Goal: Information Seeking & Learning: Understand process/instructions

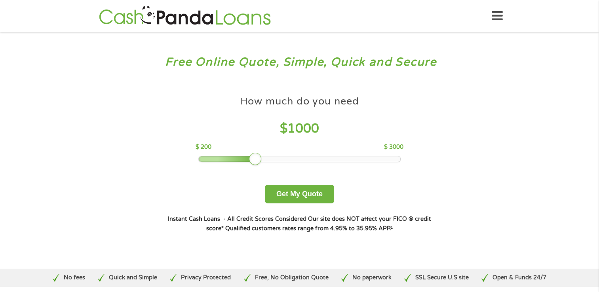
drag, startPoint x: 513, startPoint y: 8, endPoint x: 343, endPoint y: 37, distance: 172.3
click at [343, 37] on div "Free Online Quote, Simple, Quick and Secure How much do you need? $300 $500 $75…" at bounding box center [299, 150] width 599 height 237
click at [500, 17] on icon at bounding box center [497, 15] width 11 height 19
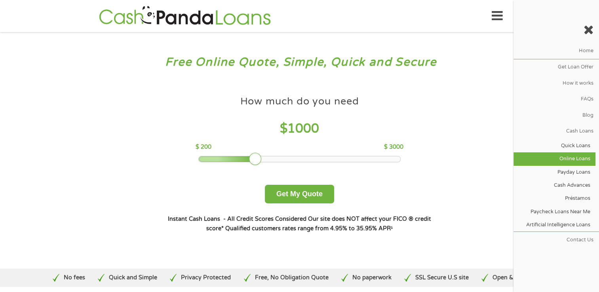
click at [580, 159] on link "Online Loans" at bounding box center [554, 158] width 82 height 13
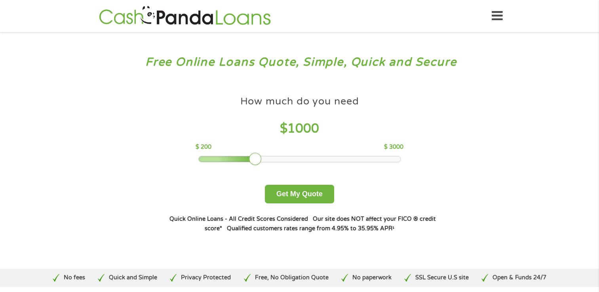
click at [498, 18] on icon at bounding box center [497, 15] width 11 height 19
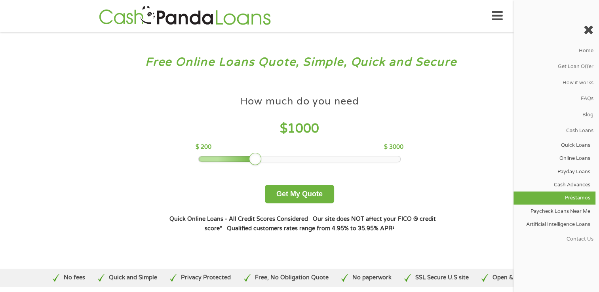
click at [585, 196] on link "Préstamos" at bounding box center [554, 198] width 82 height 13
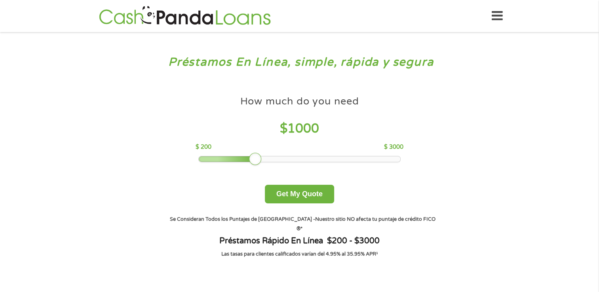
click at [498, 13] on icon at bounding box center [497, 15] width 11 height 19
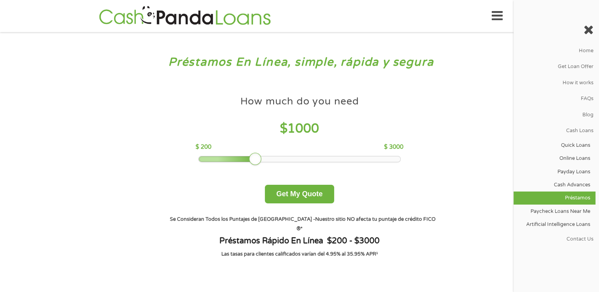
click at [580, 201] on link "Préstamos" at bounding box center [554, 198] width 82 height 13
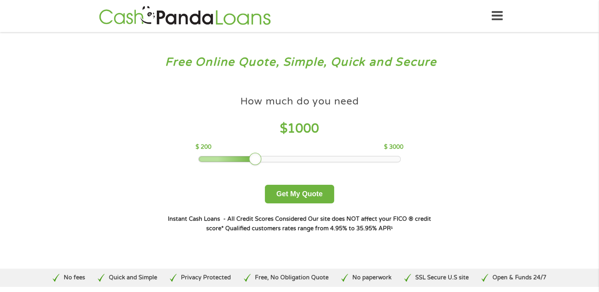
drag, startPoint x: 413, startPoint y: 26, endPoint x: 398, endPoint y: 50, distance: 28.1
click at [398, 53] on div "Free Online Quote, Simple, Quick and Secure How much do you need? $300 $500 $75…" at bounding box center [299, 150] width 599 height 237
click at [499, 19] on icon at bounding box center [497, 15] width 11 height 19
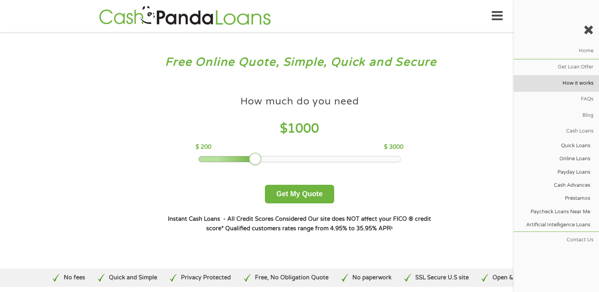
click at [582, 83] on link "How it works" at bounding box center [556, 83] width 86 height 16
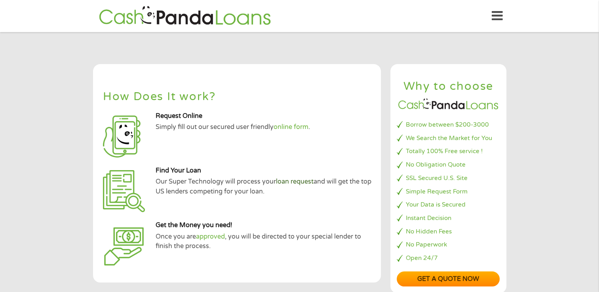
click at [301, 182] on link "loan request" at bounding box center [295, 182] width 38 height 8
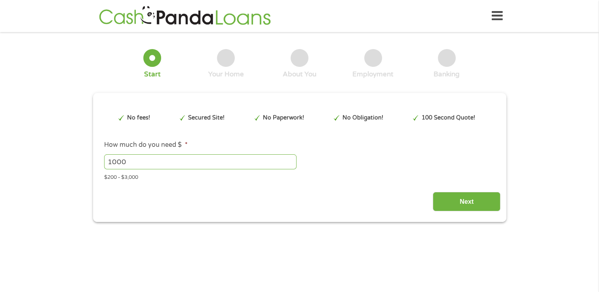
click at [498, 17] on icon at bounding box center [497, 15] width 11 height 19
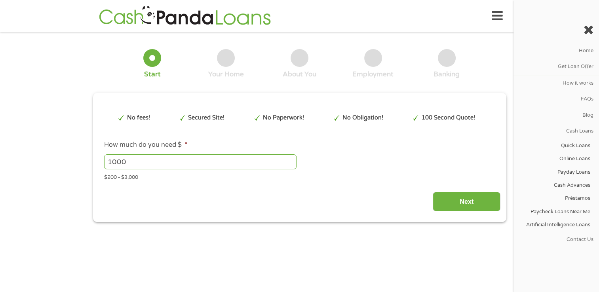
click at [499, 17] on icon at bounding box center [497, 15] width 11 height 19
click at [589, 31] on icon at bounding box center [588, 29] width 10 height 13
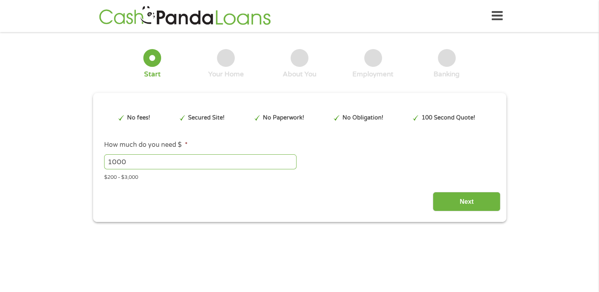
click at [504, 20] on header "Home Get Loan Offer How it works FAQs Blog Cash Loans Quick Loans Online Loans …" at bounding box center [299, 16] width 599 height 32
click at [500, 17] on icon at bounding box center [497, 15] width 11 height 19
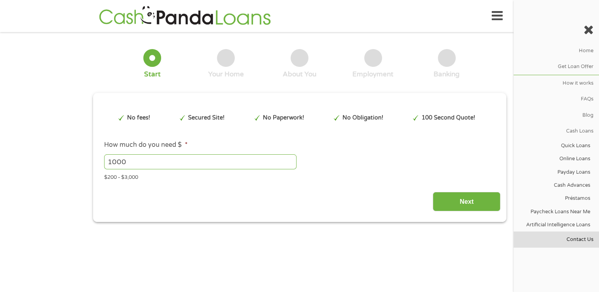
click at [580, 241] on link "Contact Us" at bounding box center [556, 240] width 86 height 16
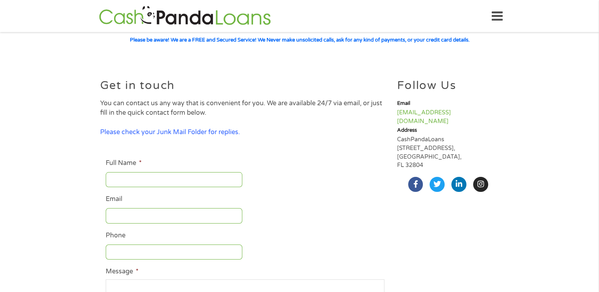
click at [502, 10] on icon at bounding box center [497, 16] width 11 height 19
